Goal: Find specific page/section: Find specific page/section

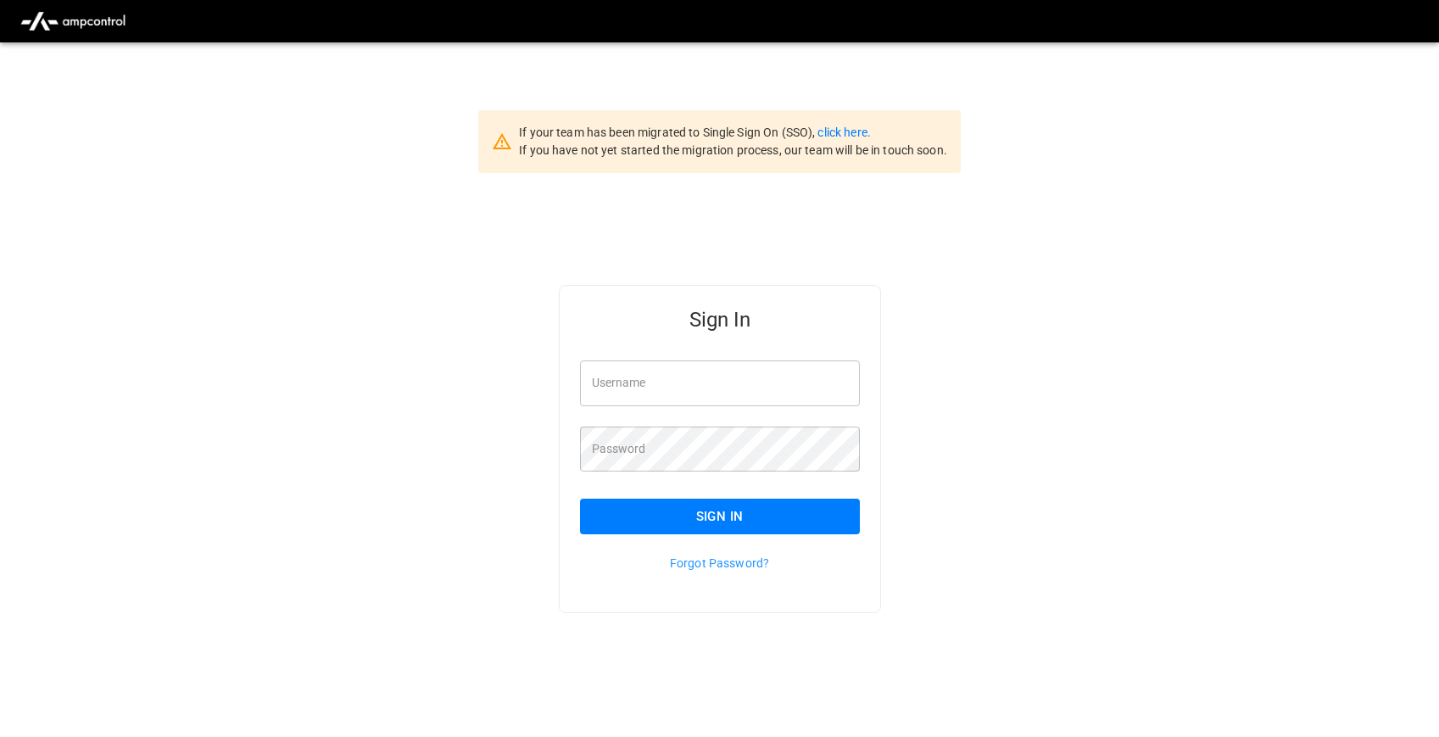
click at [715, 381] on input "Username" at bounding box center [720, 382] width 280 height 45
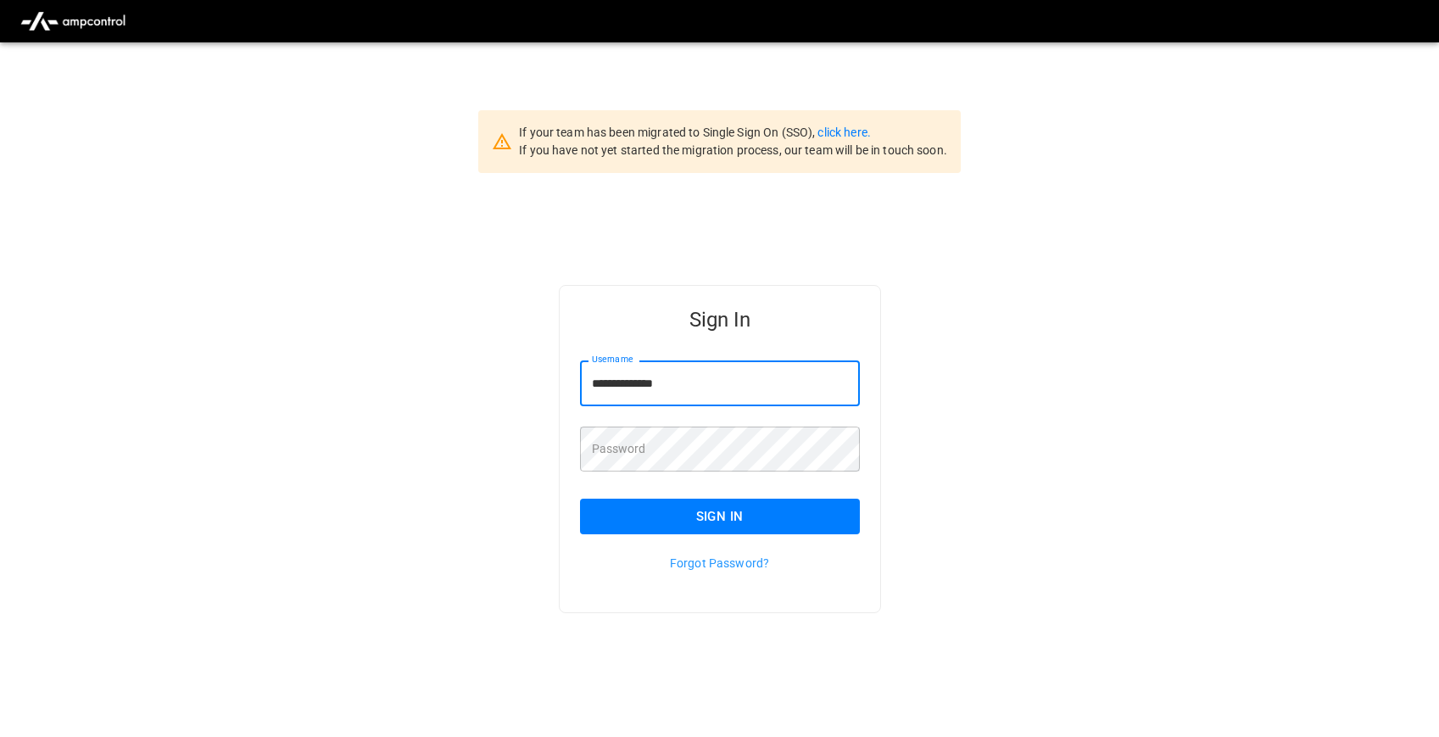
type input "**********"
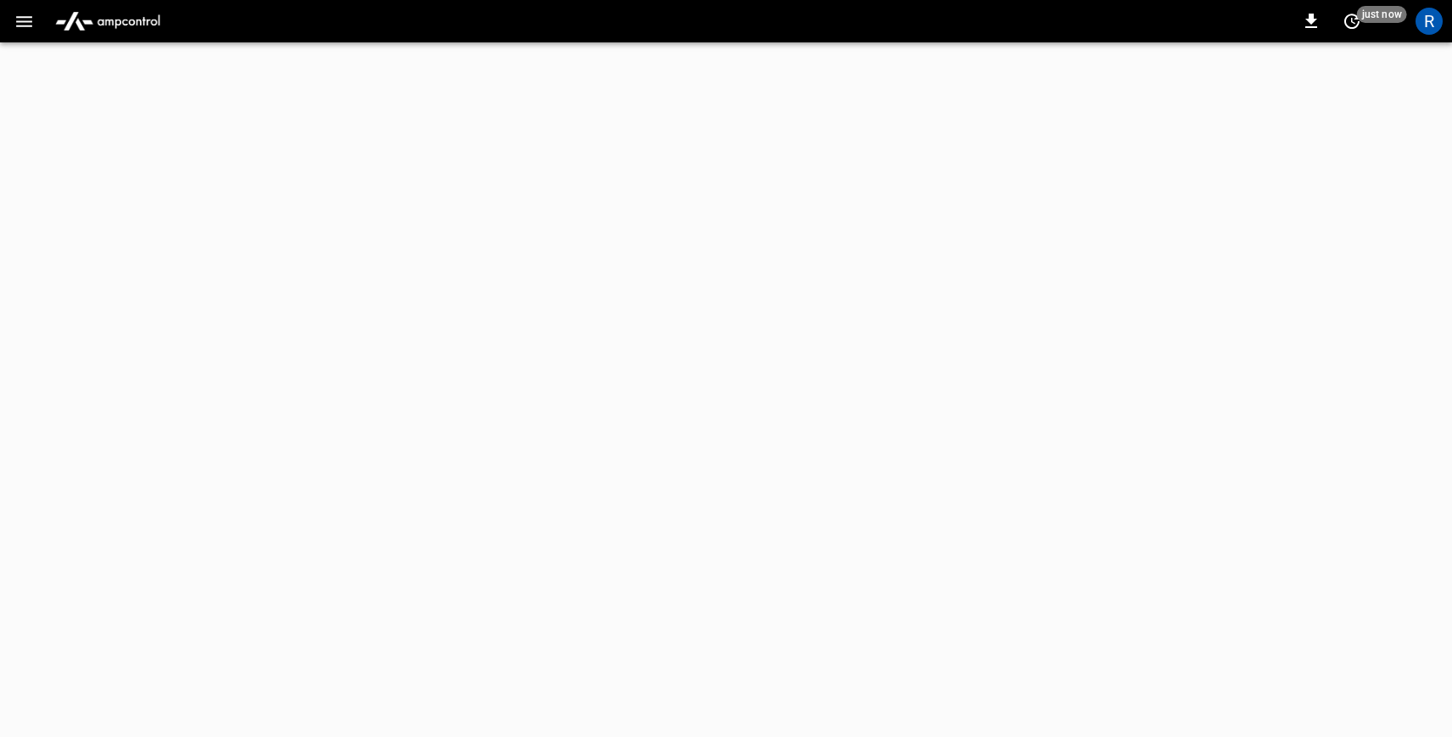
click at [95, 29] on img "menu" at bounding box center [107, 21] width 119 height 32
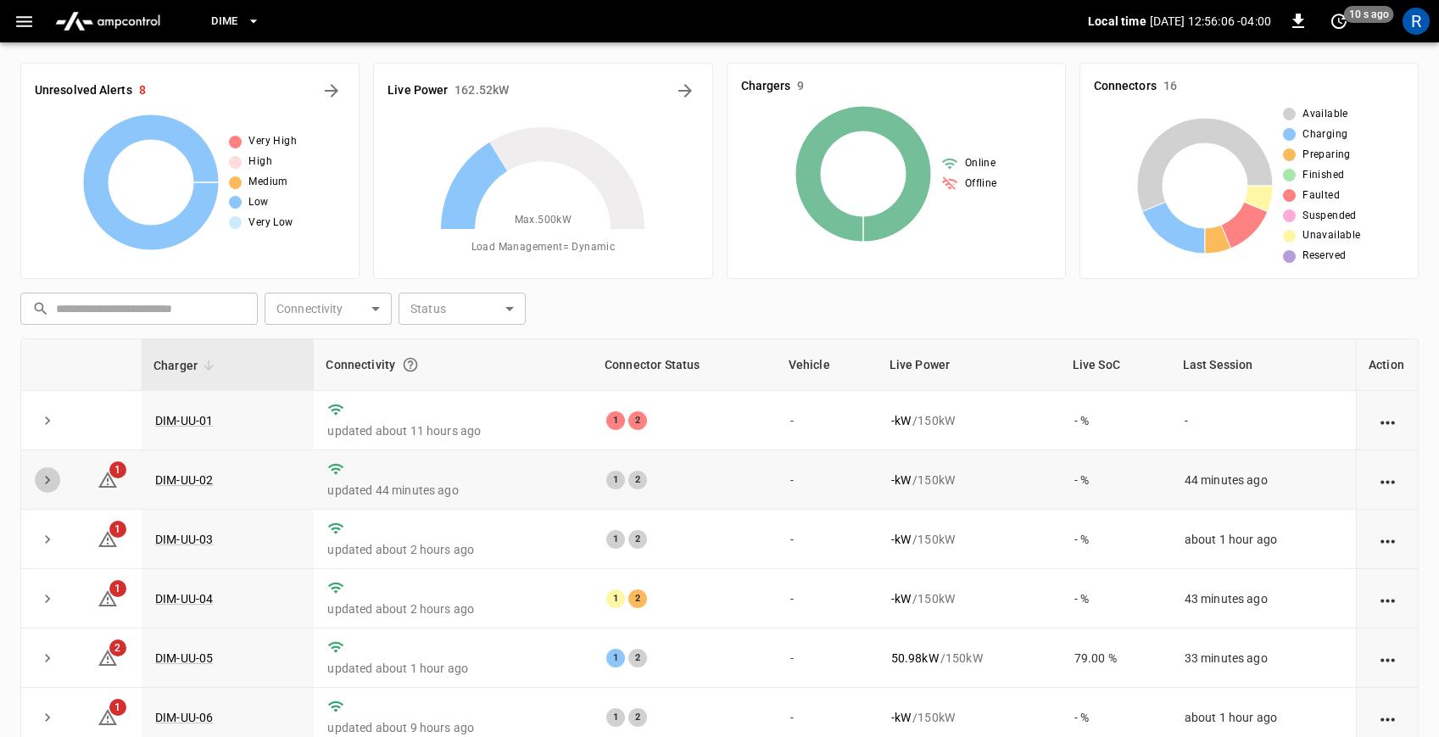
click at [46, 484] on icon "expand row" at bounding box center [47, 479] width 17 height 17
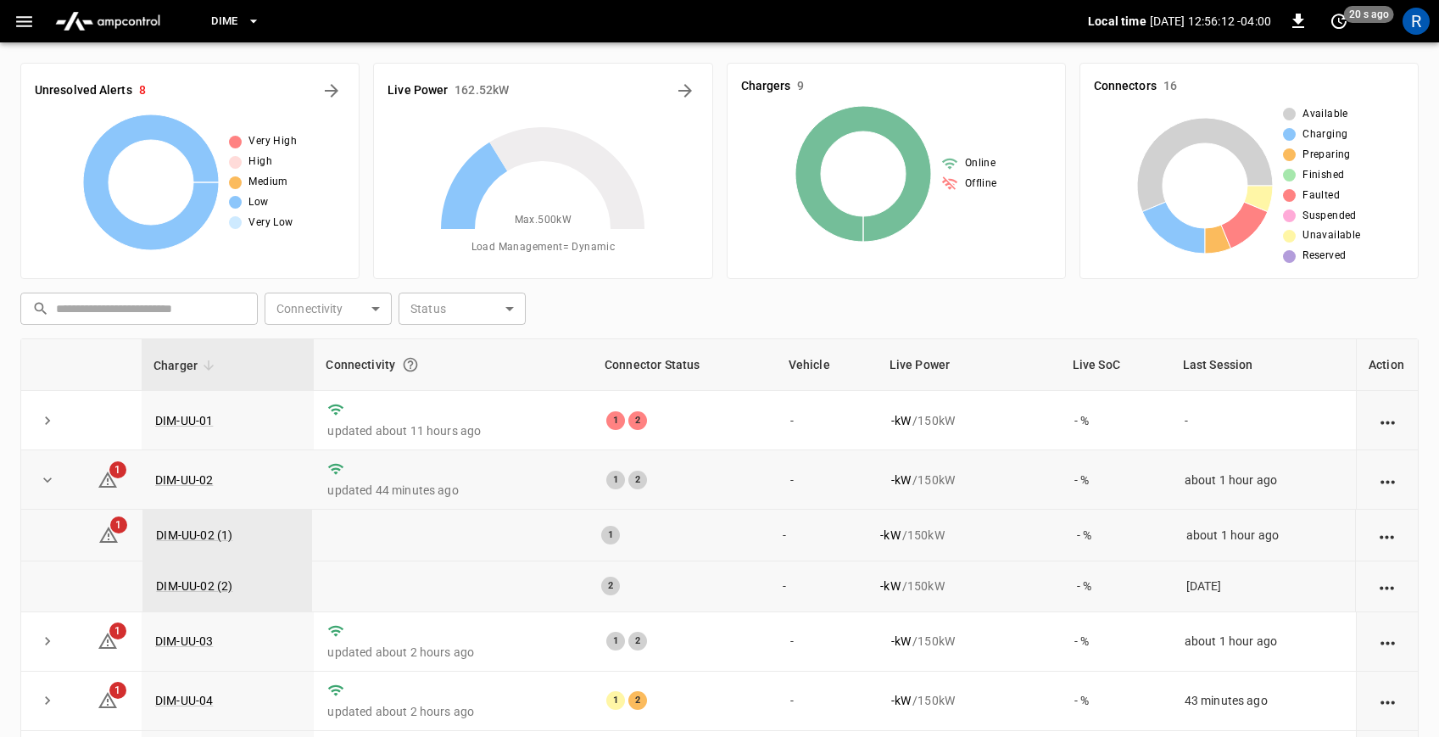
click at [51, 482] on icon "expand row" at bounding box center [47, 479] width 17 height 17
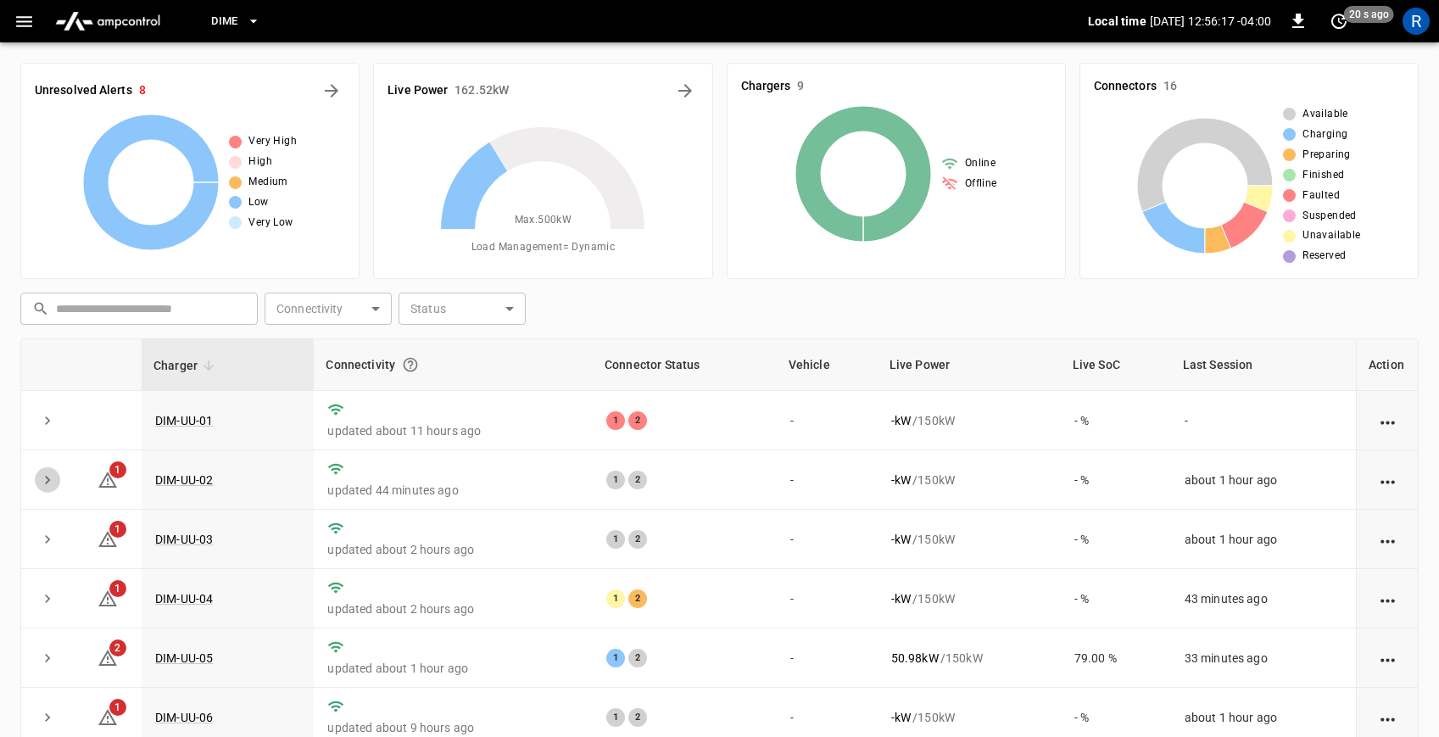
click at [58, 486] on button "expand row" at bounding box center [47, 479] width 25 height 25
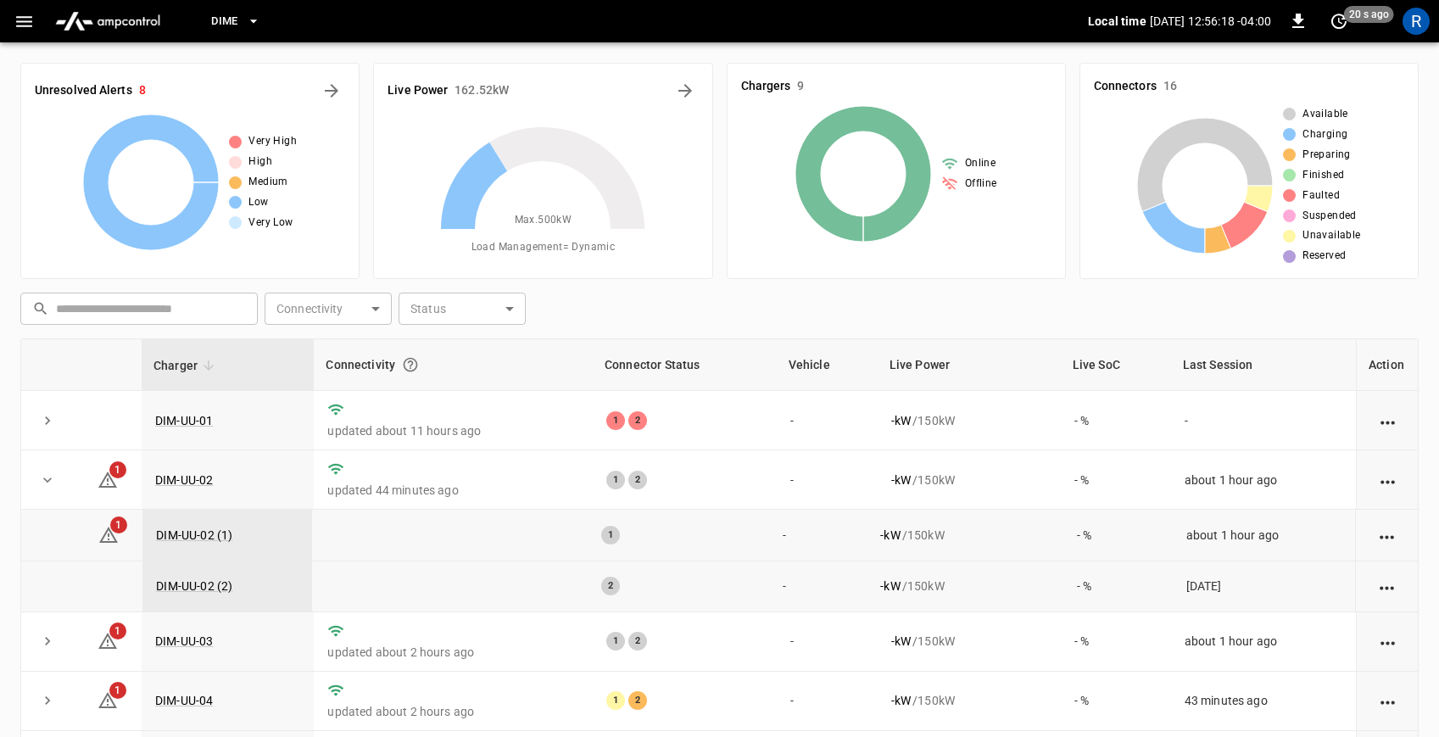
click at [58, 485] on button "expand row" at bounding box center [47, 479] width 25 height 25
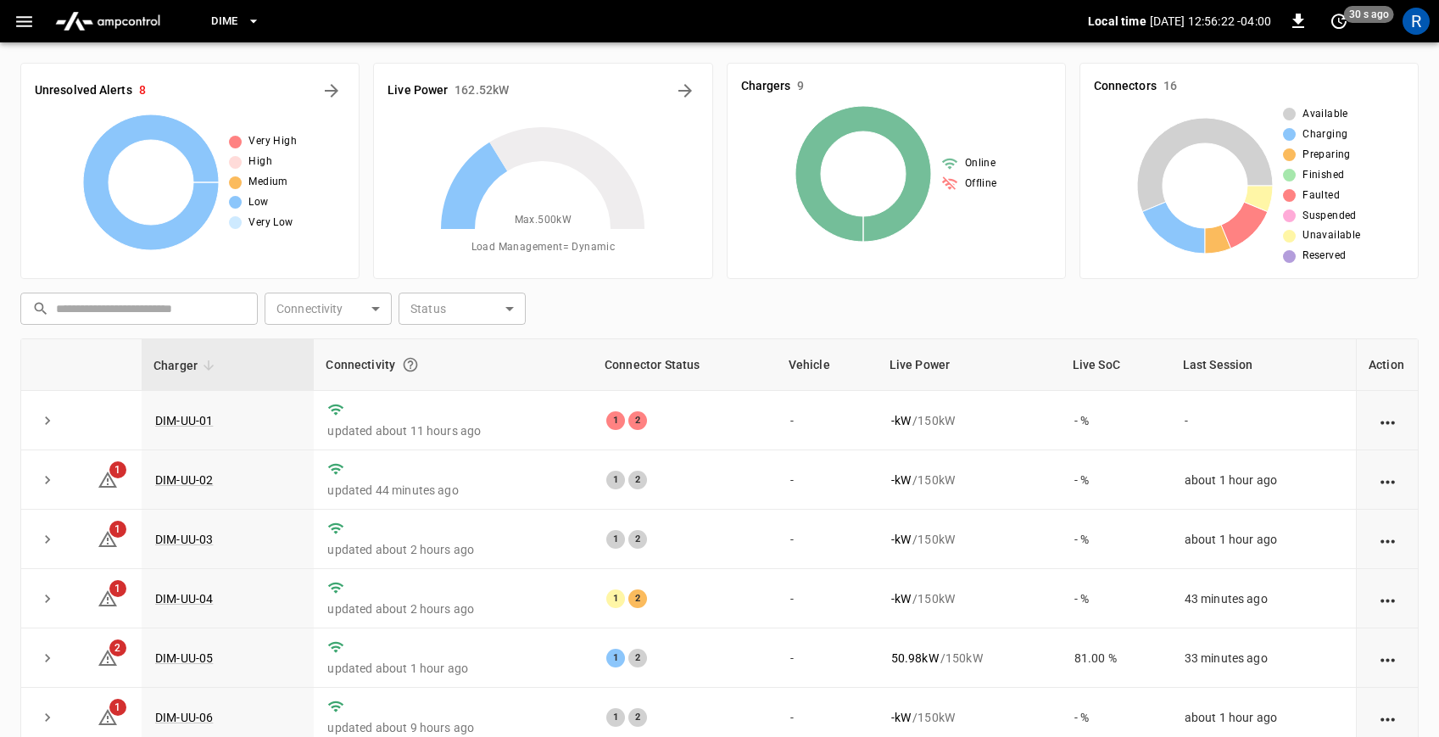
click at [249, 20] on icon "button" at bounding box center [253, 21] width 17 height 17
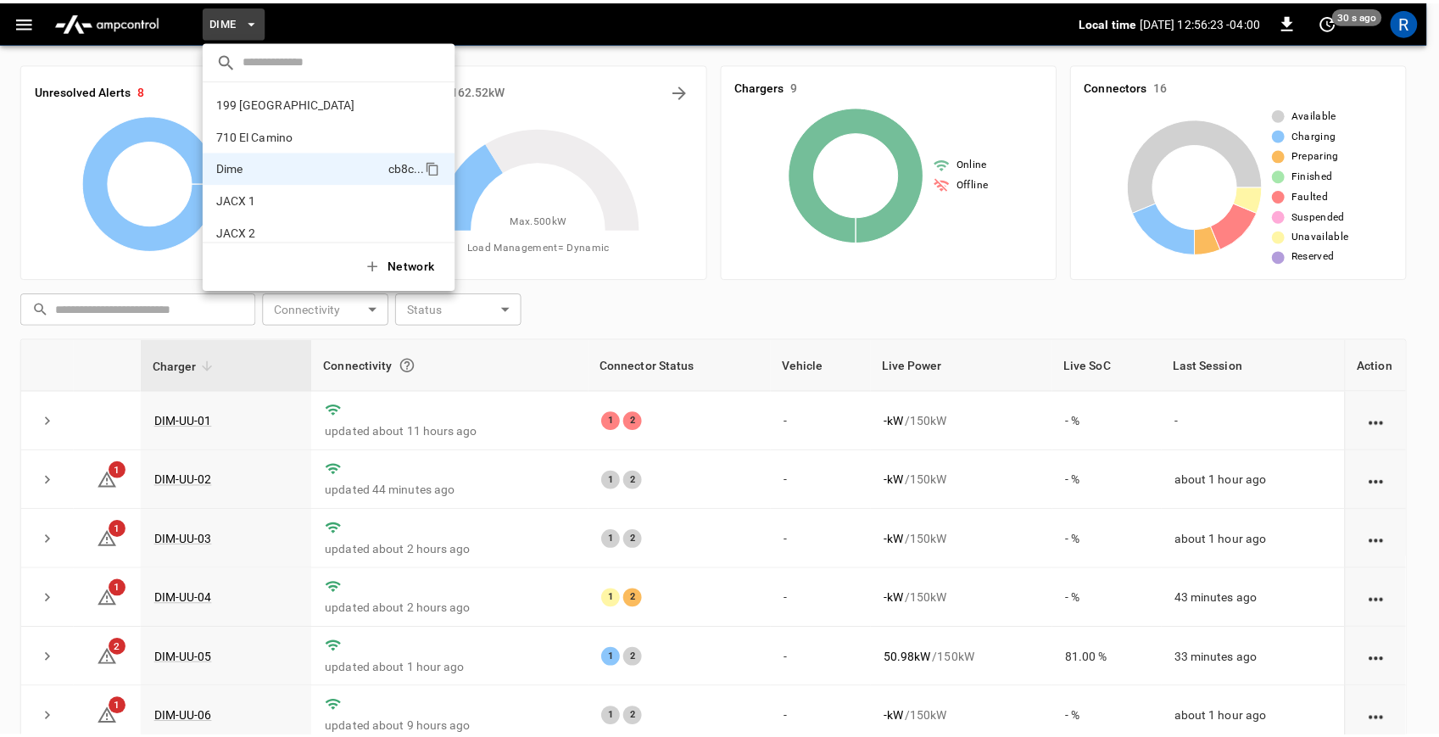
scroll to position [59, 0]
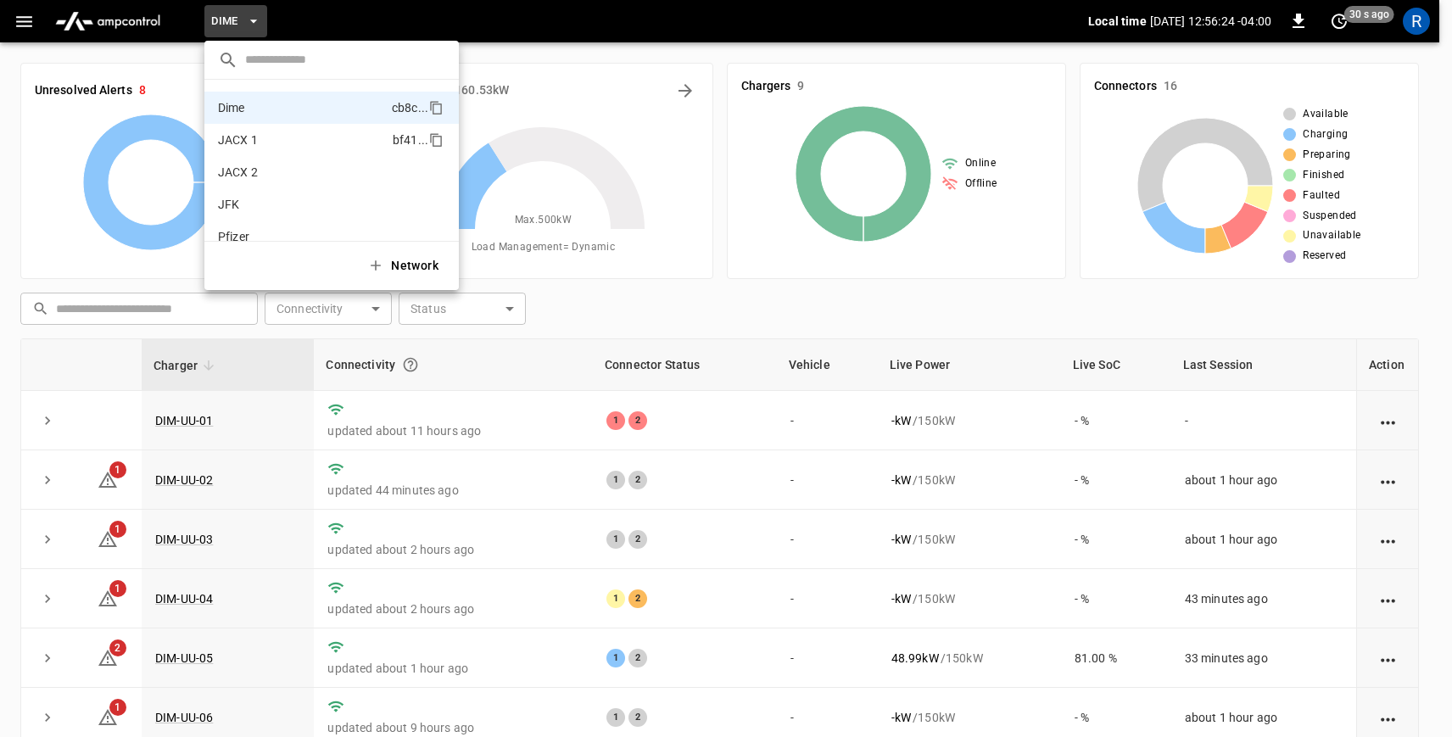
click at [306, 146] on li "JACX 1 bf41 ..." at bounding box center [331, 140] width 254 height 32
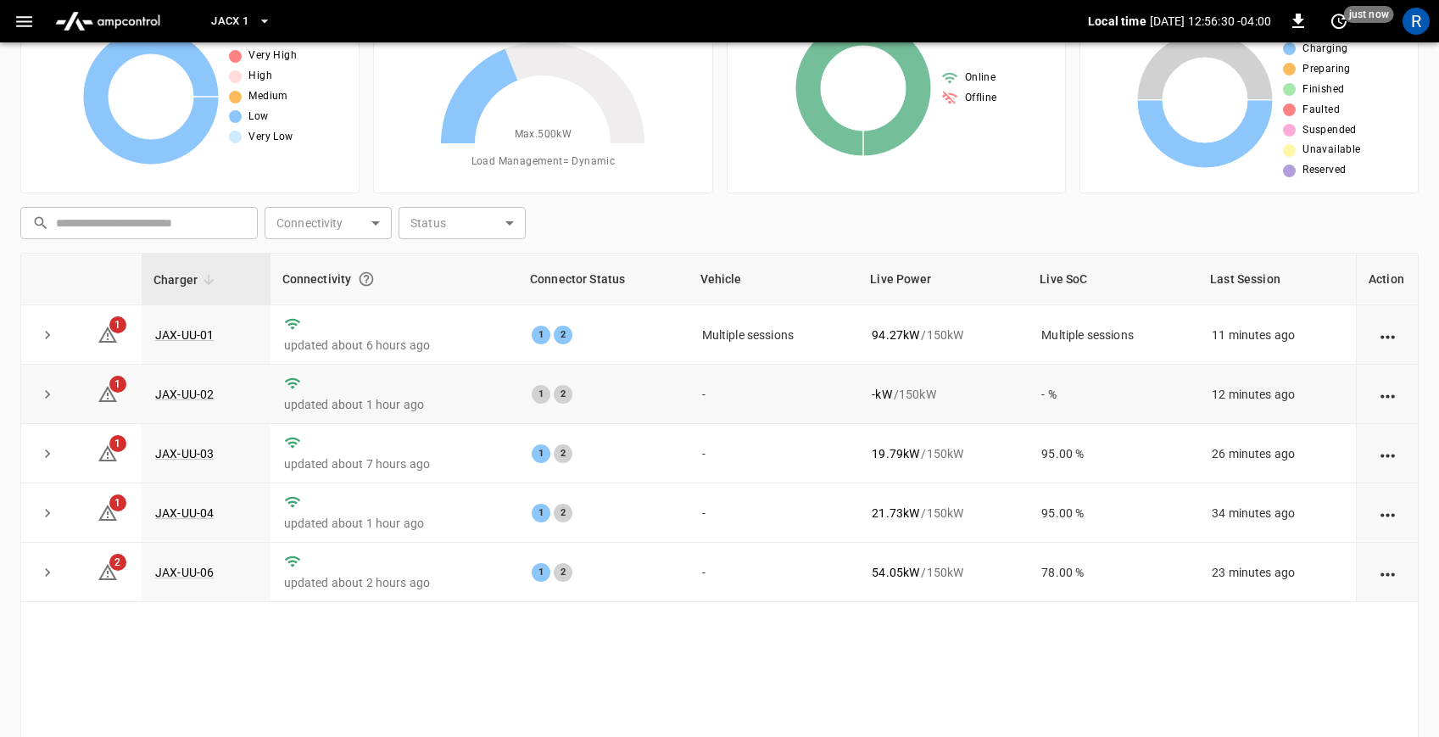
scroll to position [0, 0]
